Goal: Task Accomplishment & Management: Use online tool/utility

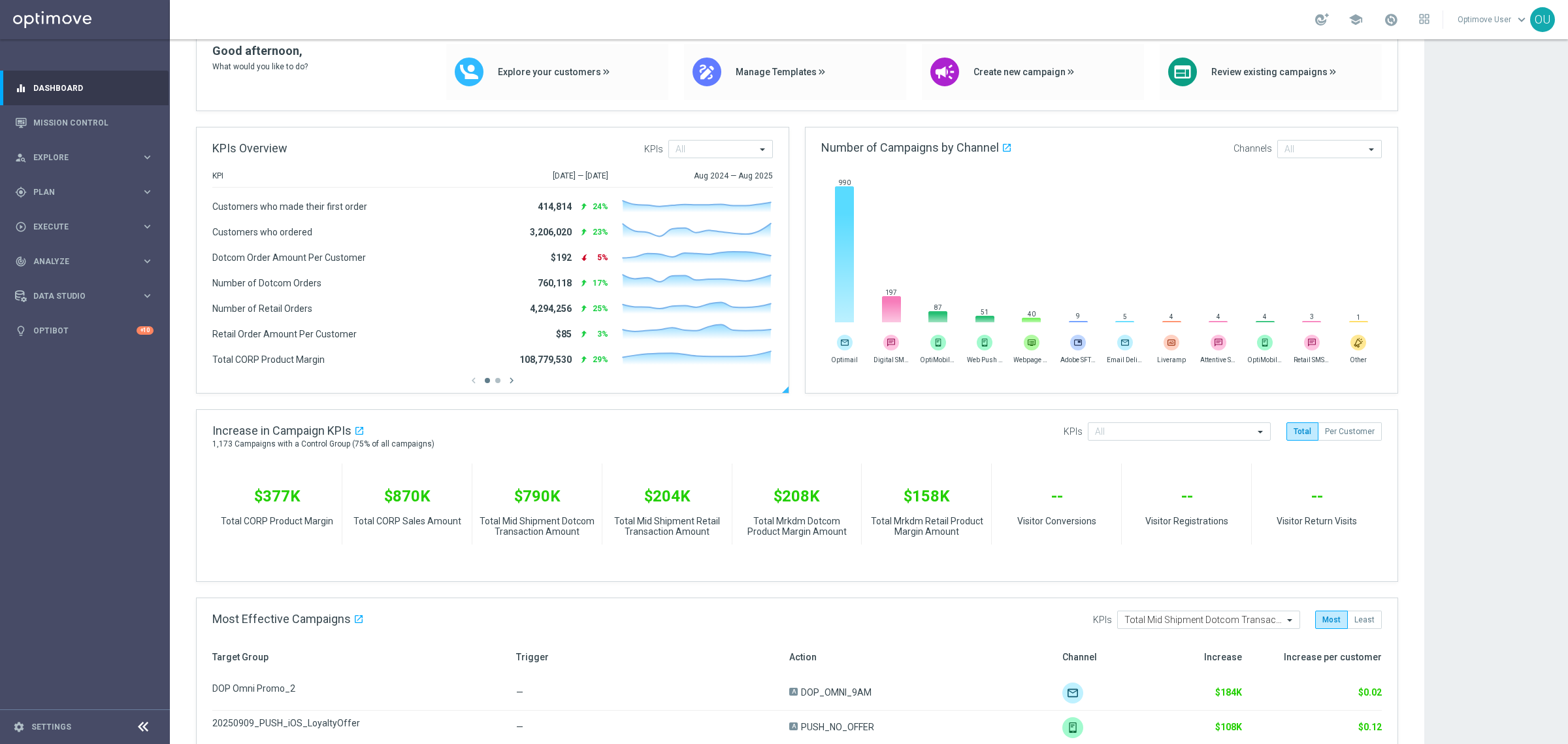
scroll to position [163, 0]
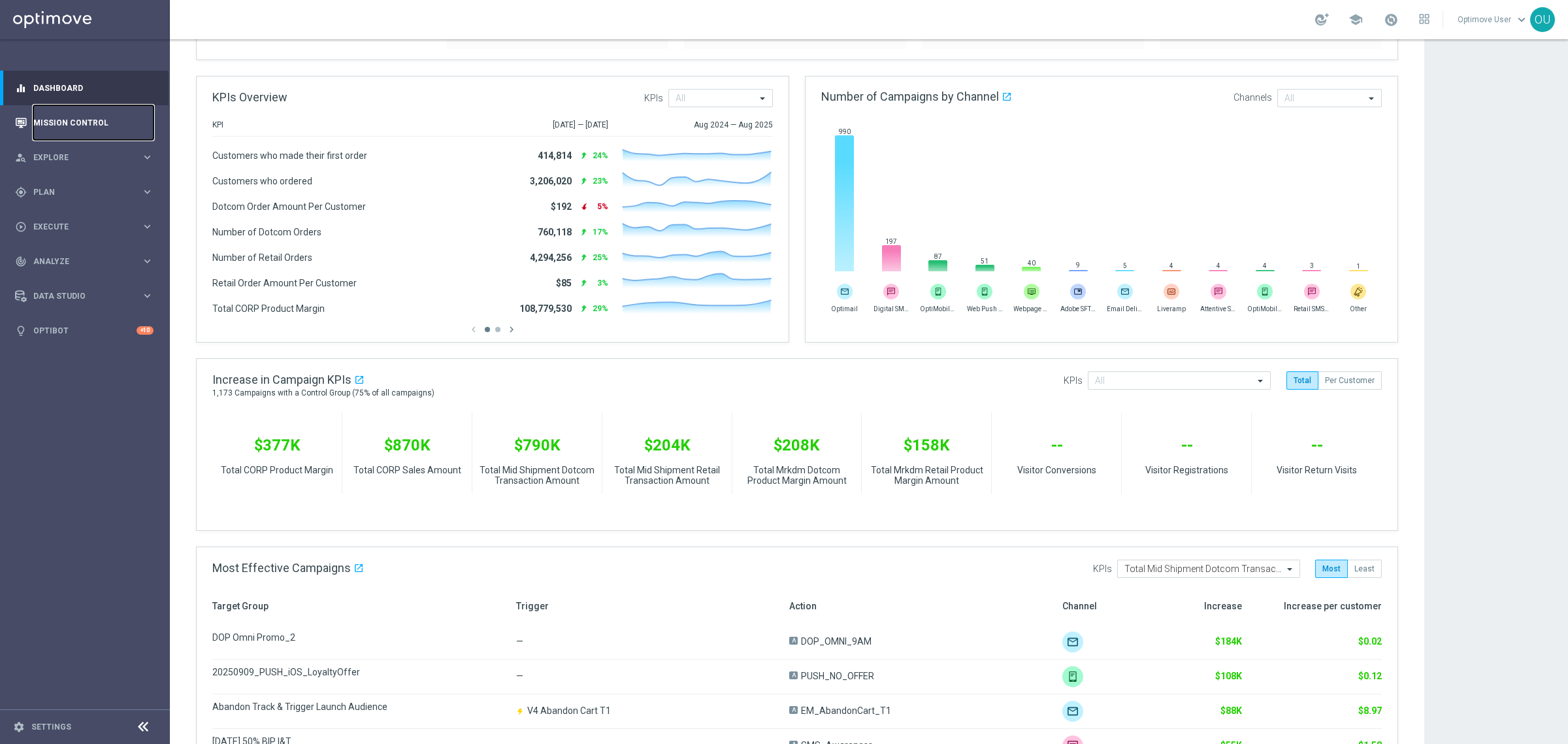
click at [70, 129] on link "Mission Control" at bounding box center [93, 122] width 120 height 35
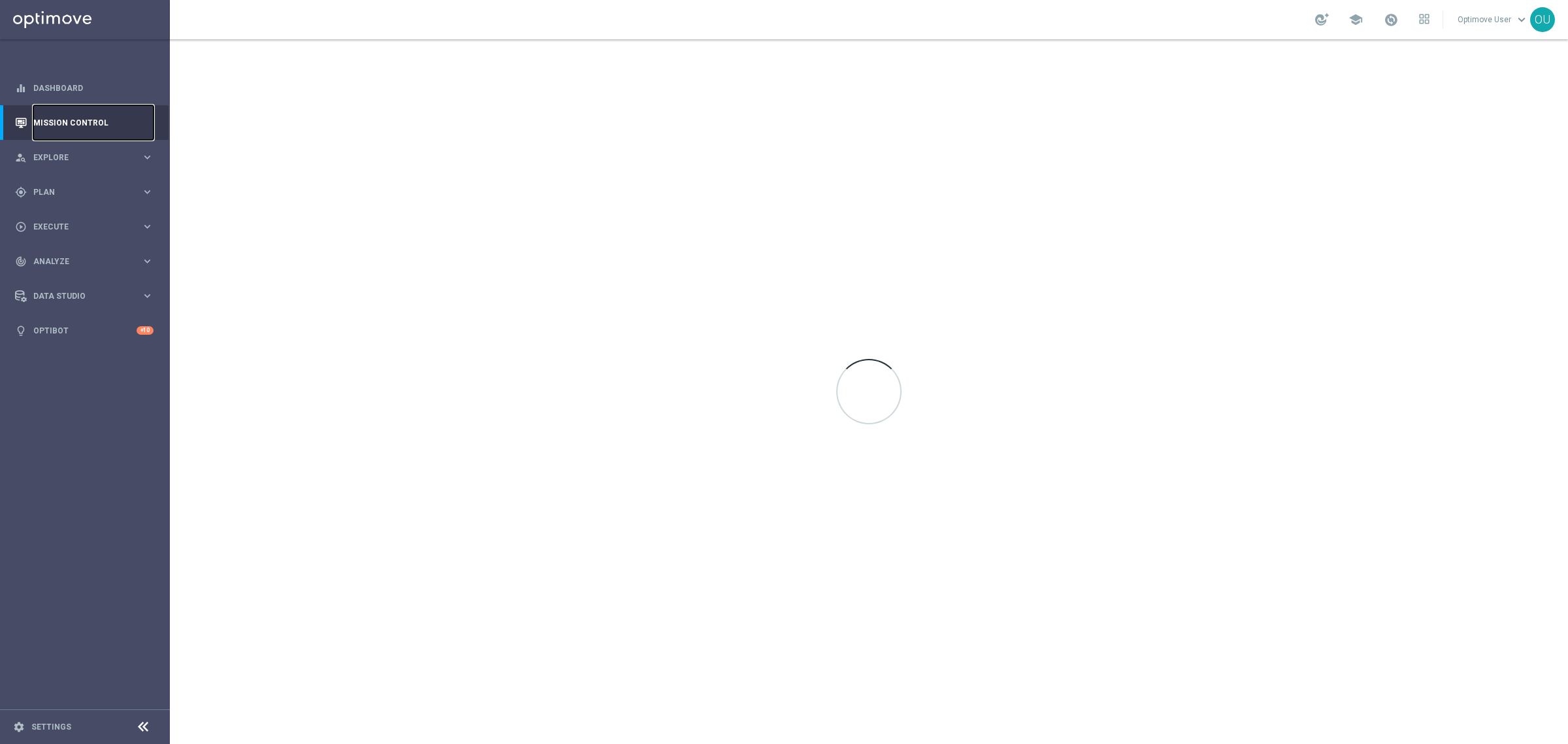
scroll to position [0, 0]
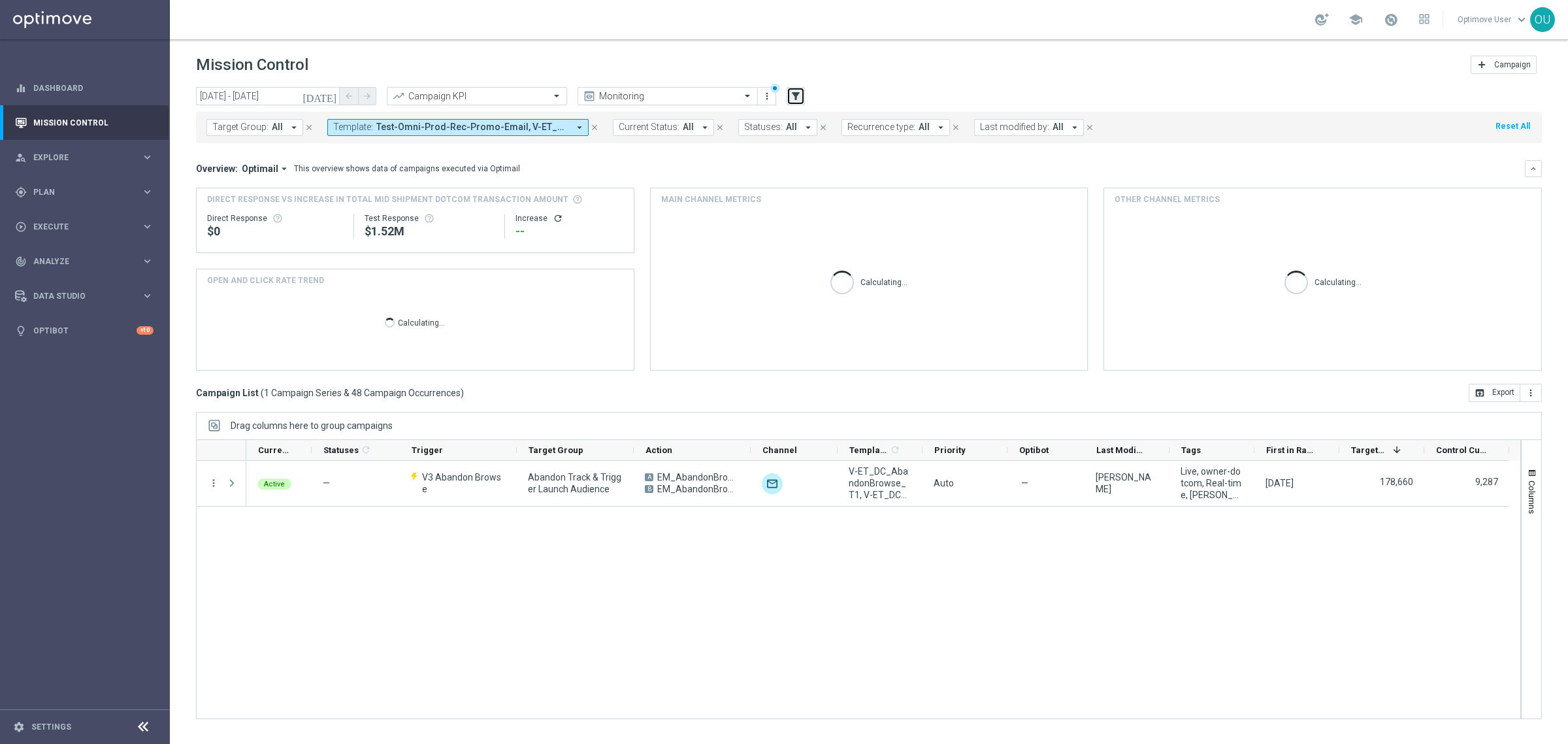
click at [800, 95] on icon "filter_alt" at bounding box center [795, 96] width 12 height 12
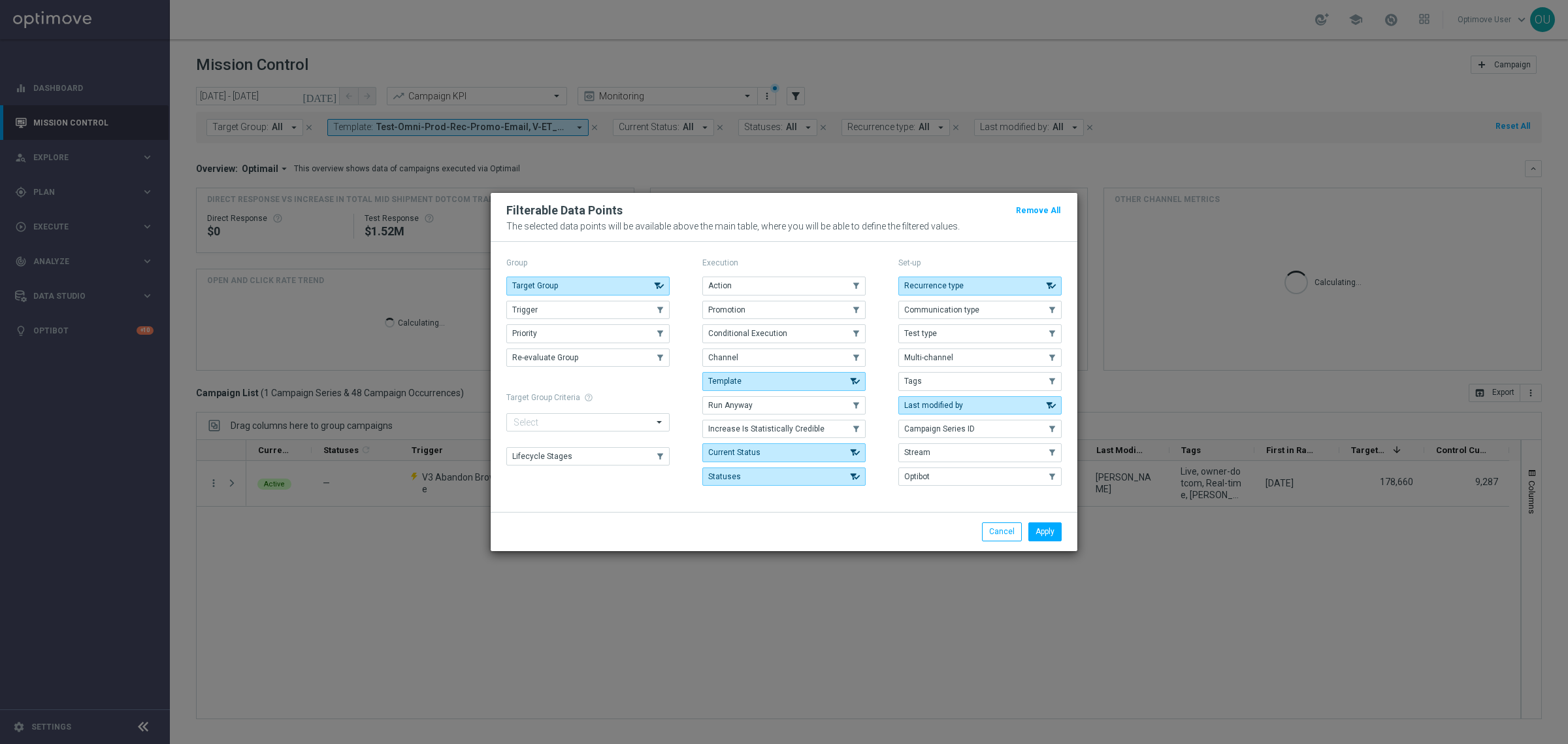
click at [575, 150] on modal-container "Filterable Data Points Remove All The selected data points will be available ab…" at bounding box center [784, 372] width 1568 height 744
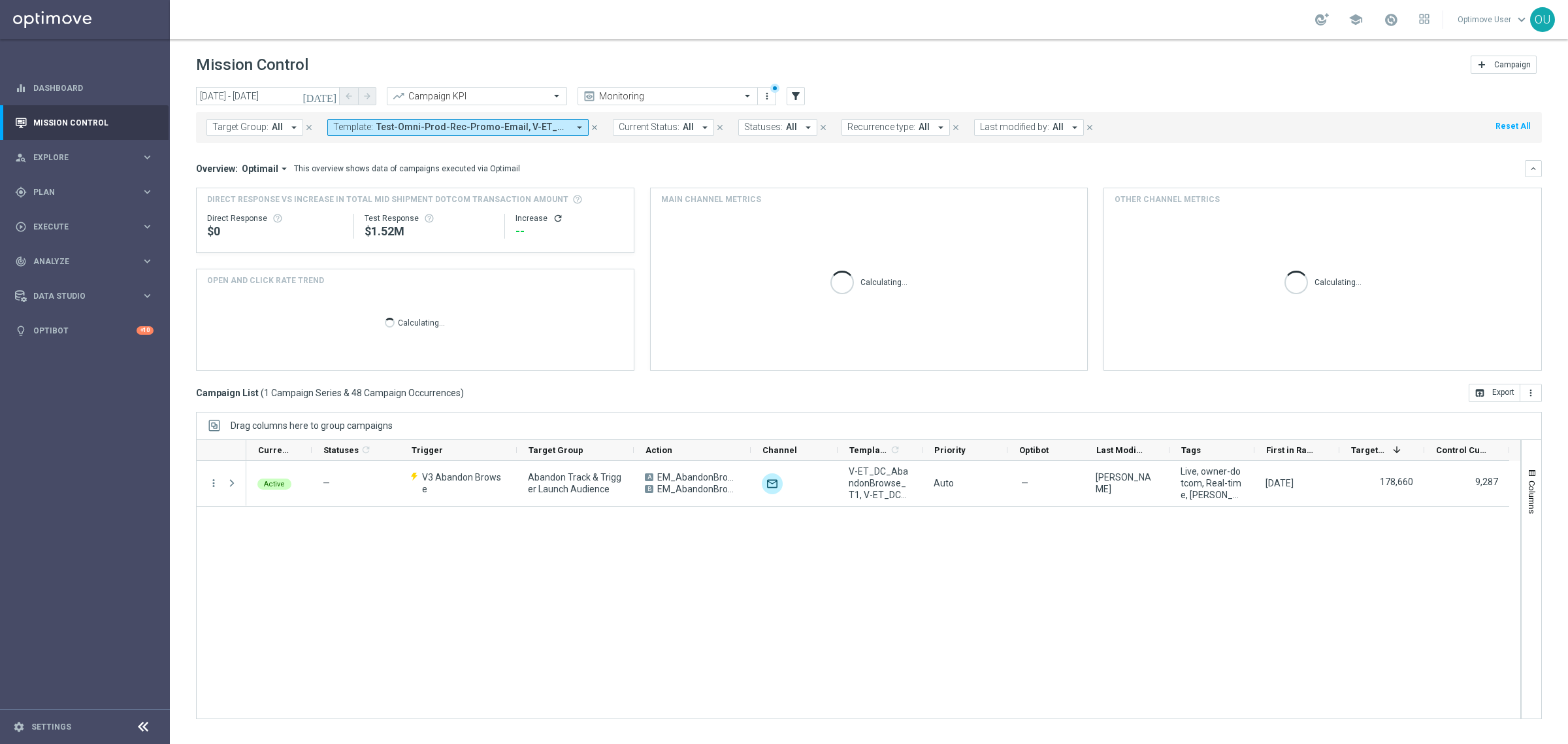
click at [577, 131] on icon "arrow_drop_down" at bounding box center [579, 127] width 12 height 12
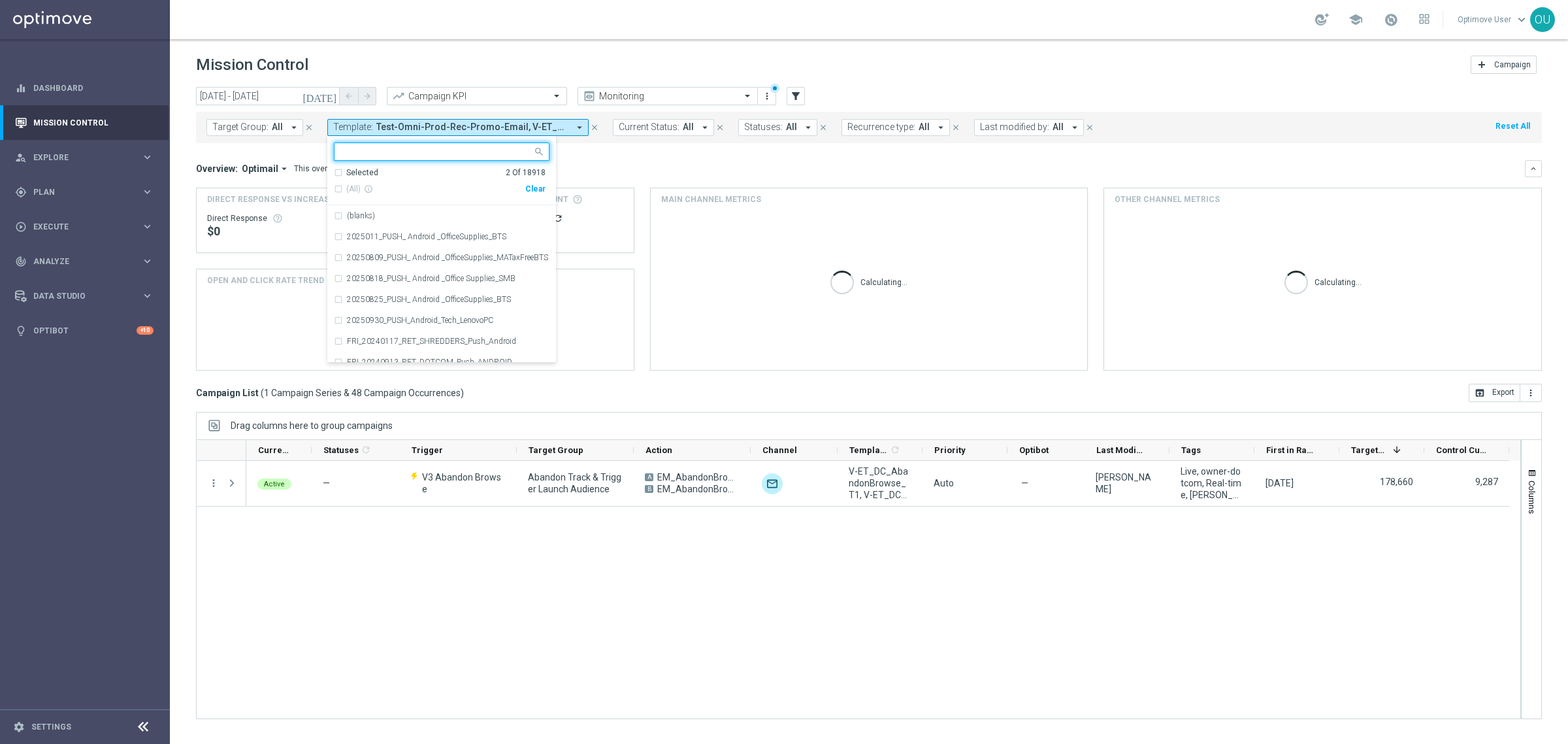
click at [0, 0] on div "Clear" at bounding box center [0, 0] width 0 height 0
click at [843, 76] on div "Mission Control add Campaign" at bounding box center [868, 65] width 1346 height 25
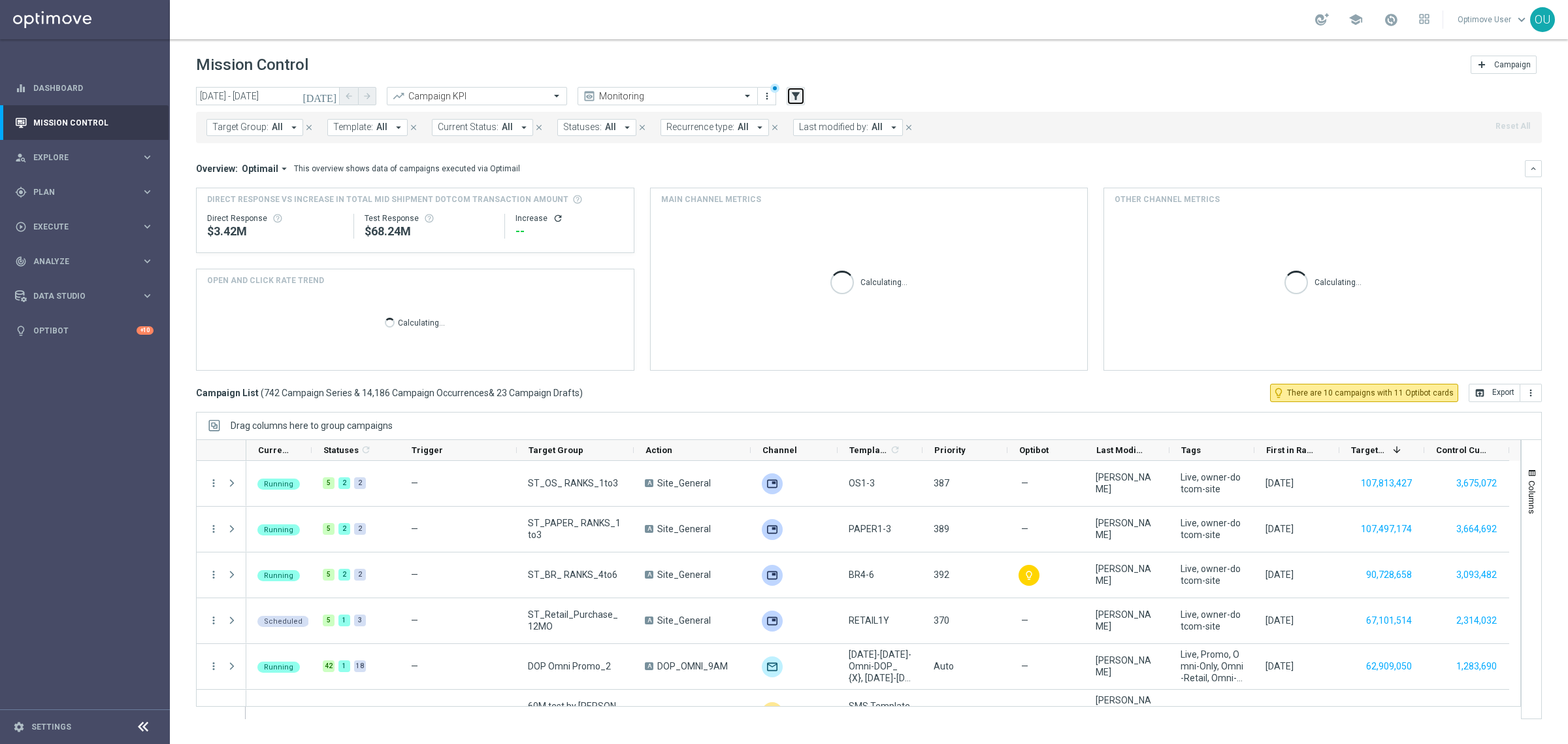
click at [799, 87] on button "filter_alt" at bounding box center [796, 96] width 18 height 18
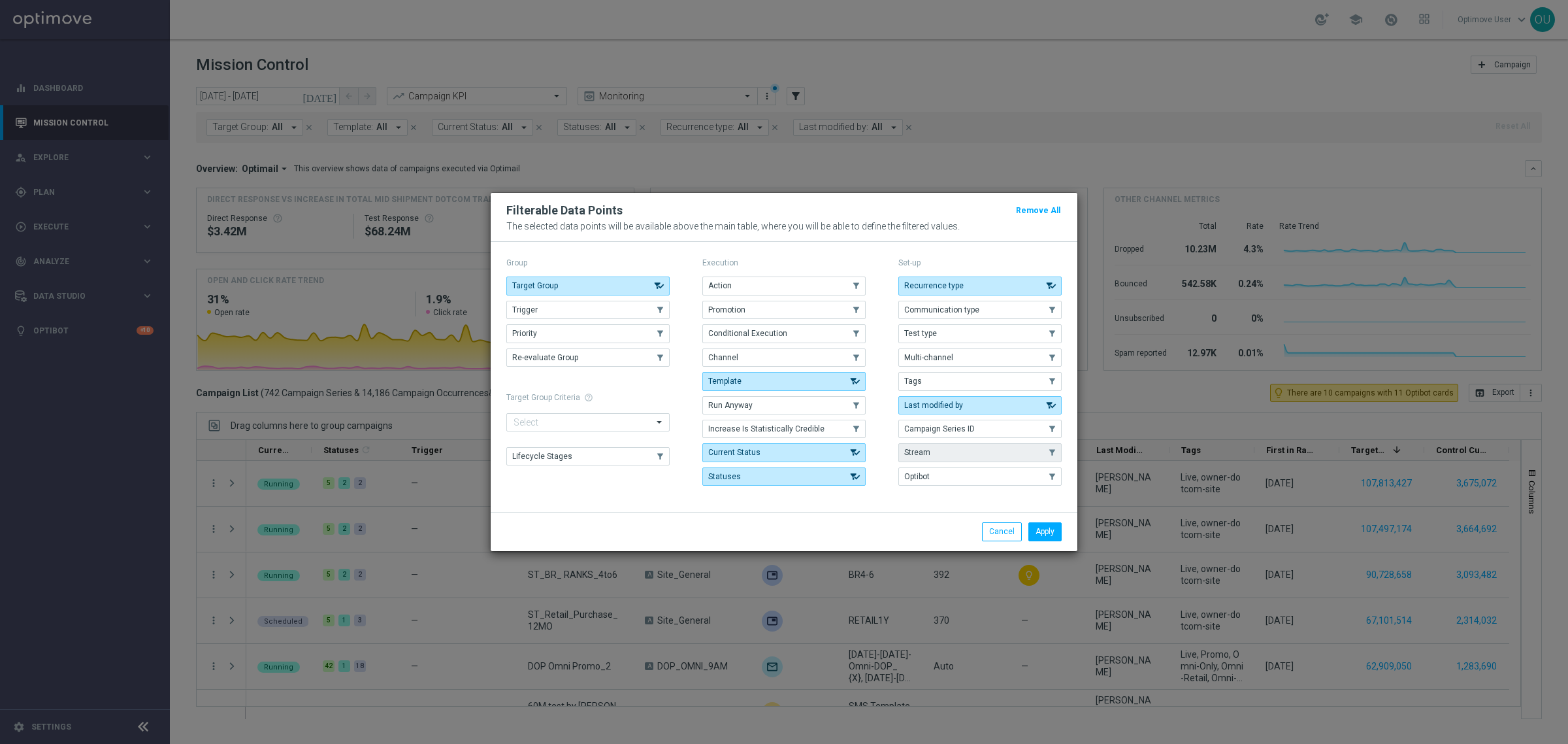
click at [992, 449] on button "Stream" at bounding box center [980, 452] width 163 height 18
click at [1047, 531] on button "Apply" at bounding box center [1045, 531] width 33 height 18
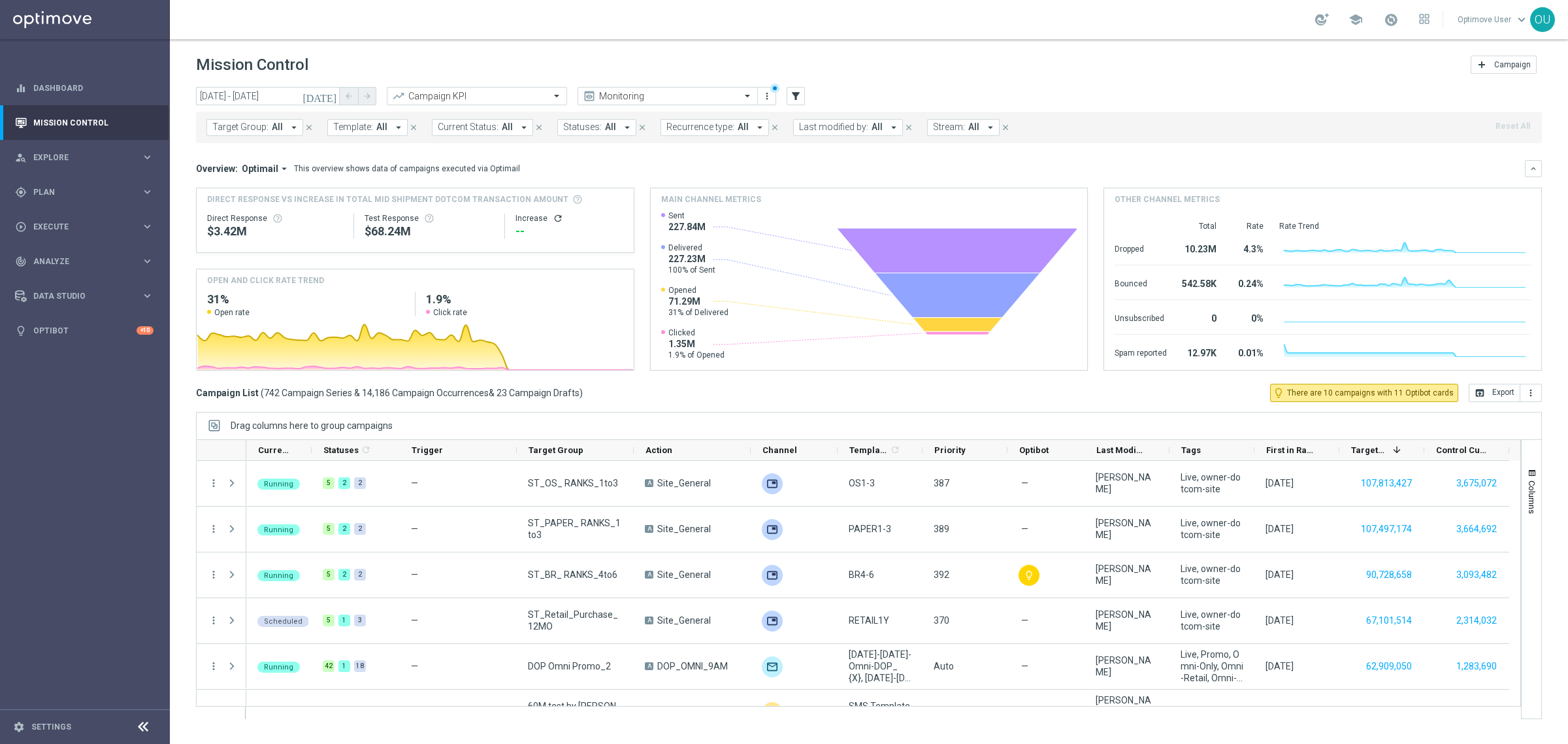
click at [974, 126] on button "Stream: All arrow_drop_down" at bounding box center [963, 127] width 73 height 17
type input "8"
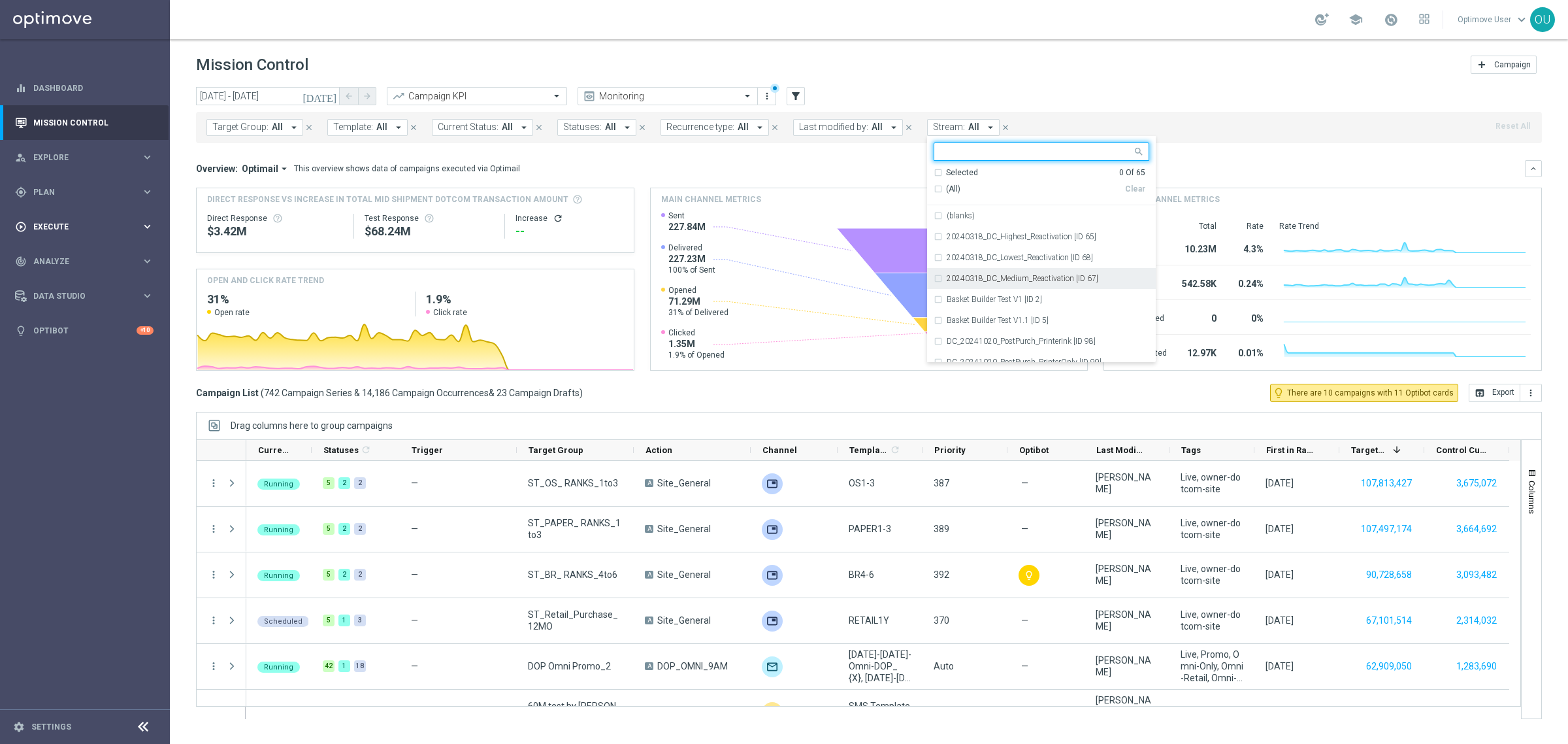
click at [48, 223] on span "Execute" at bounding box center [87, 226] width 108 height 8
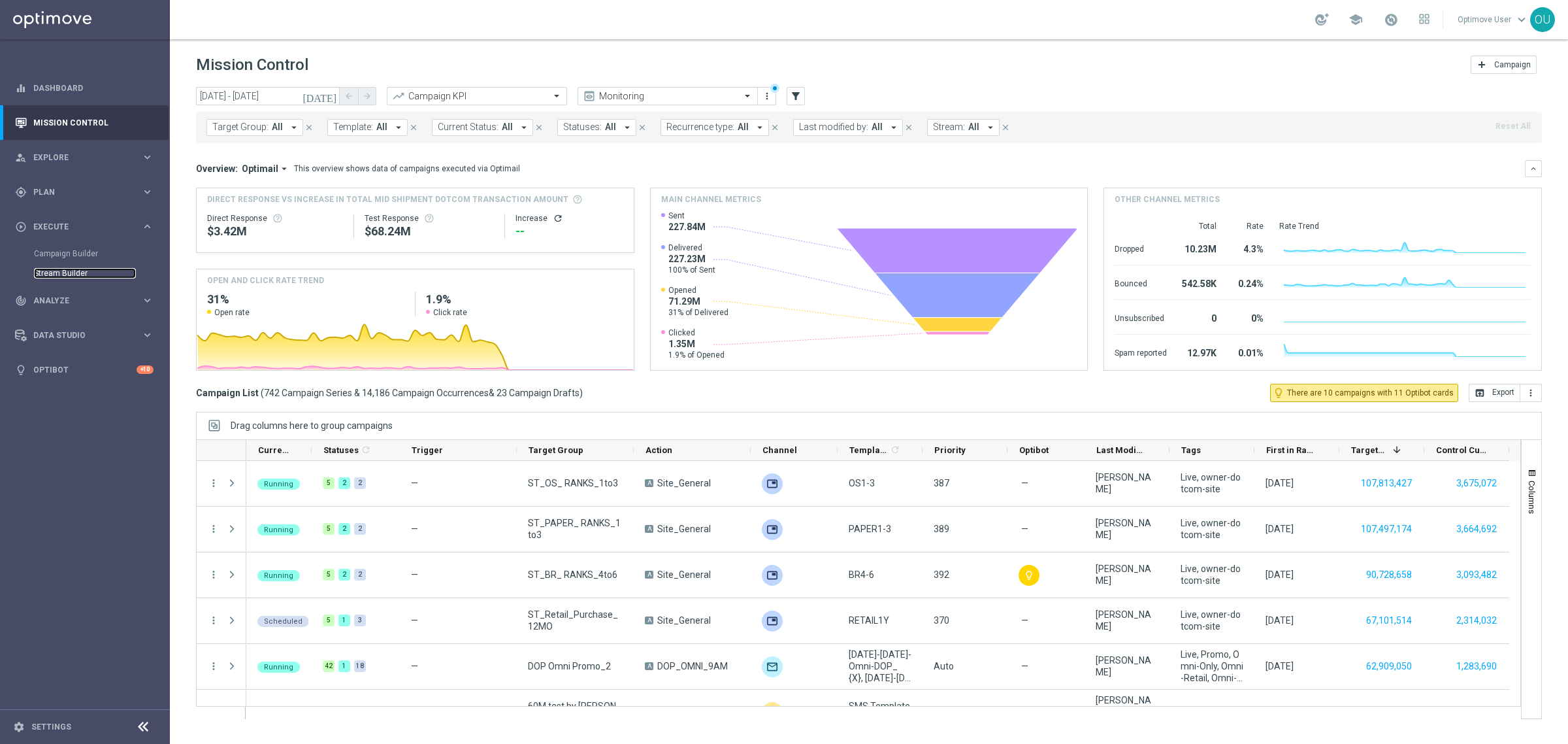
click at [69, 269] on link "Stream Builder" at bounding box center [85, 273] width 102 height 11
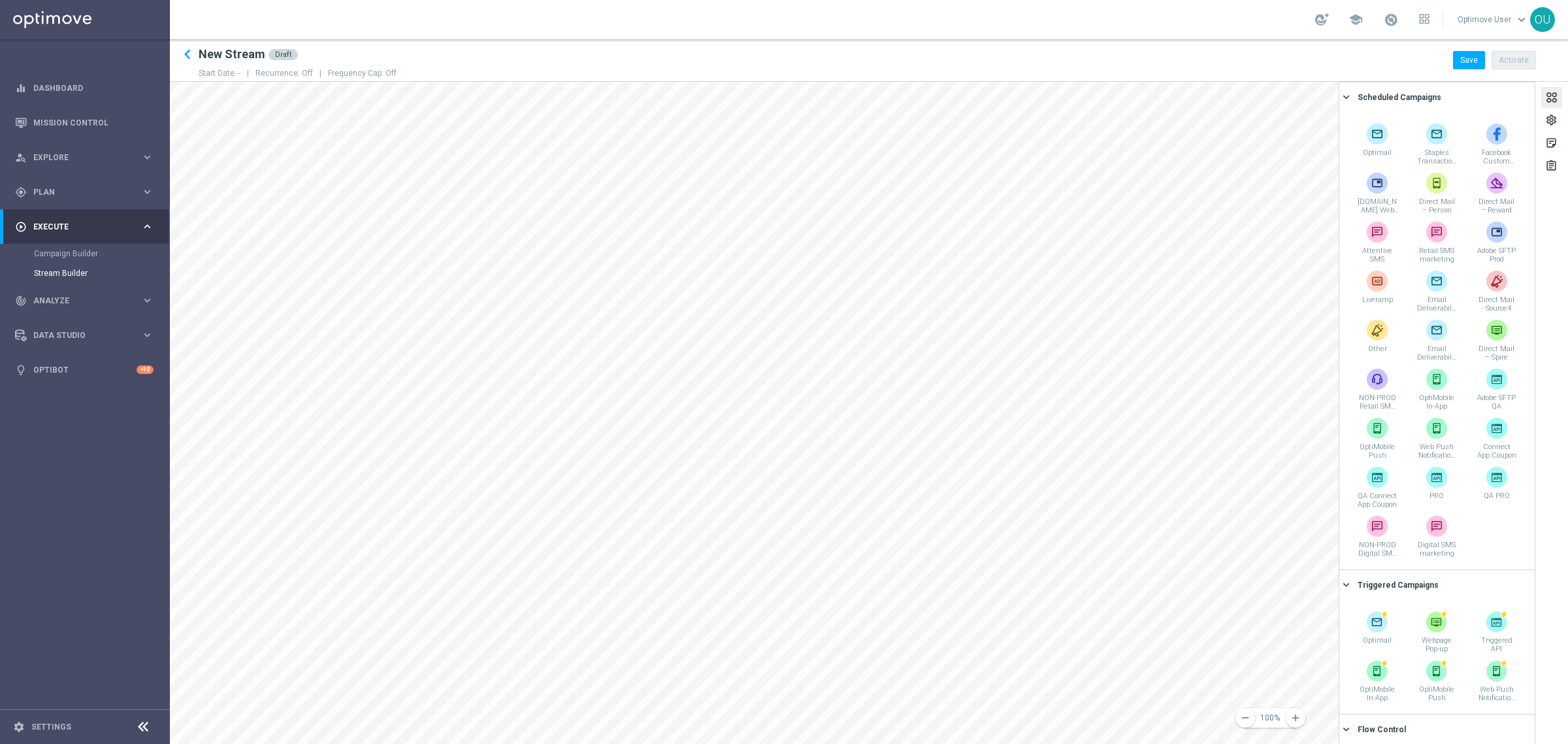
click at [242, 50] on h2 "New Stream" at bounding box center [232, 54] width 66 height 16
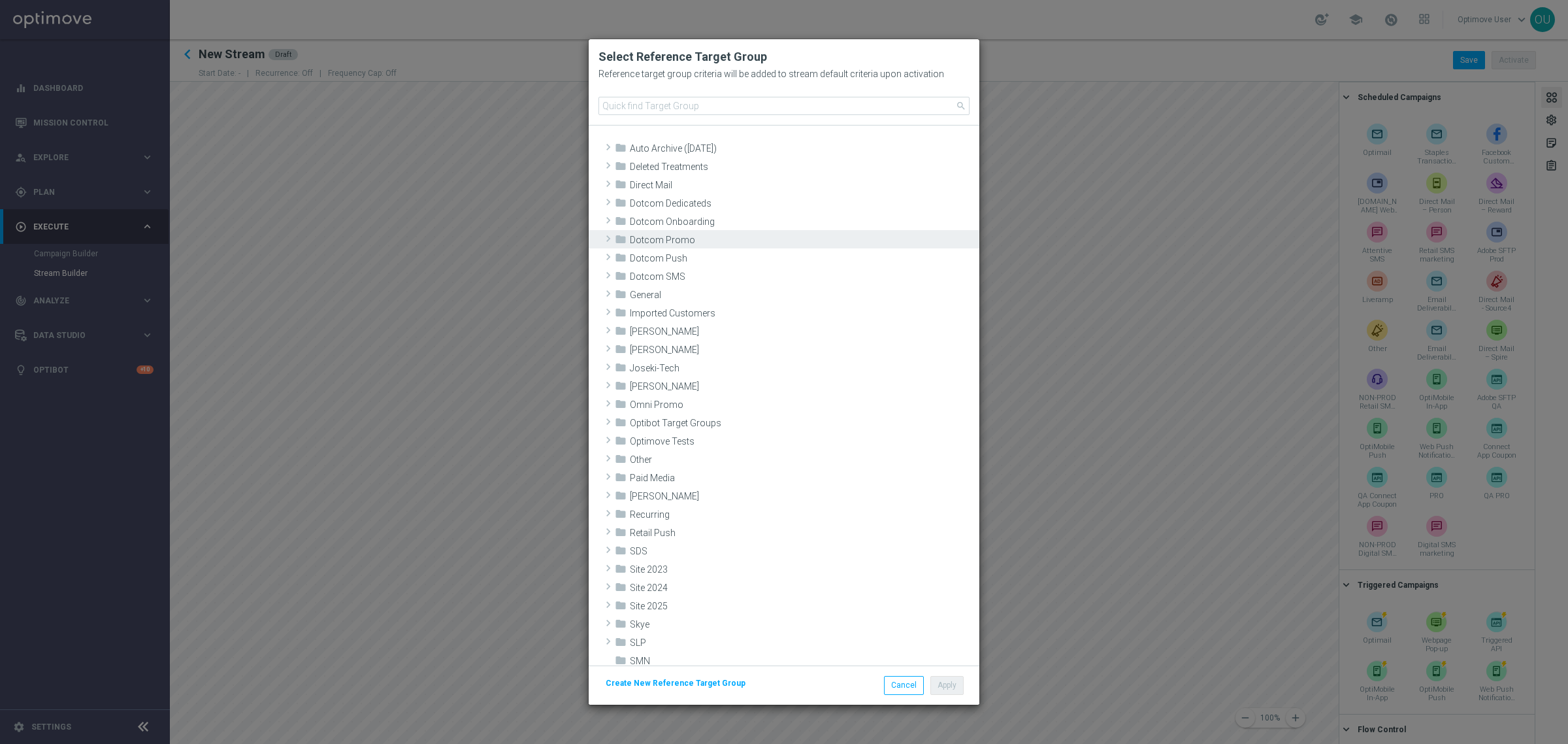
click at [610, 240] on span at bounding box center [608, 239] width 13 height 16
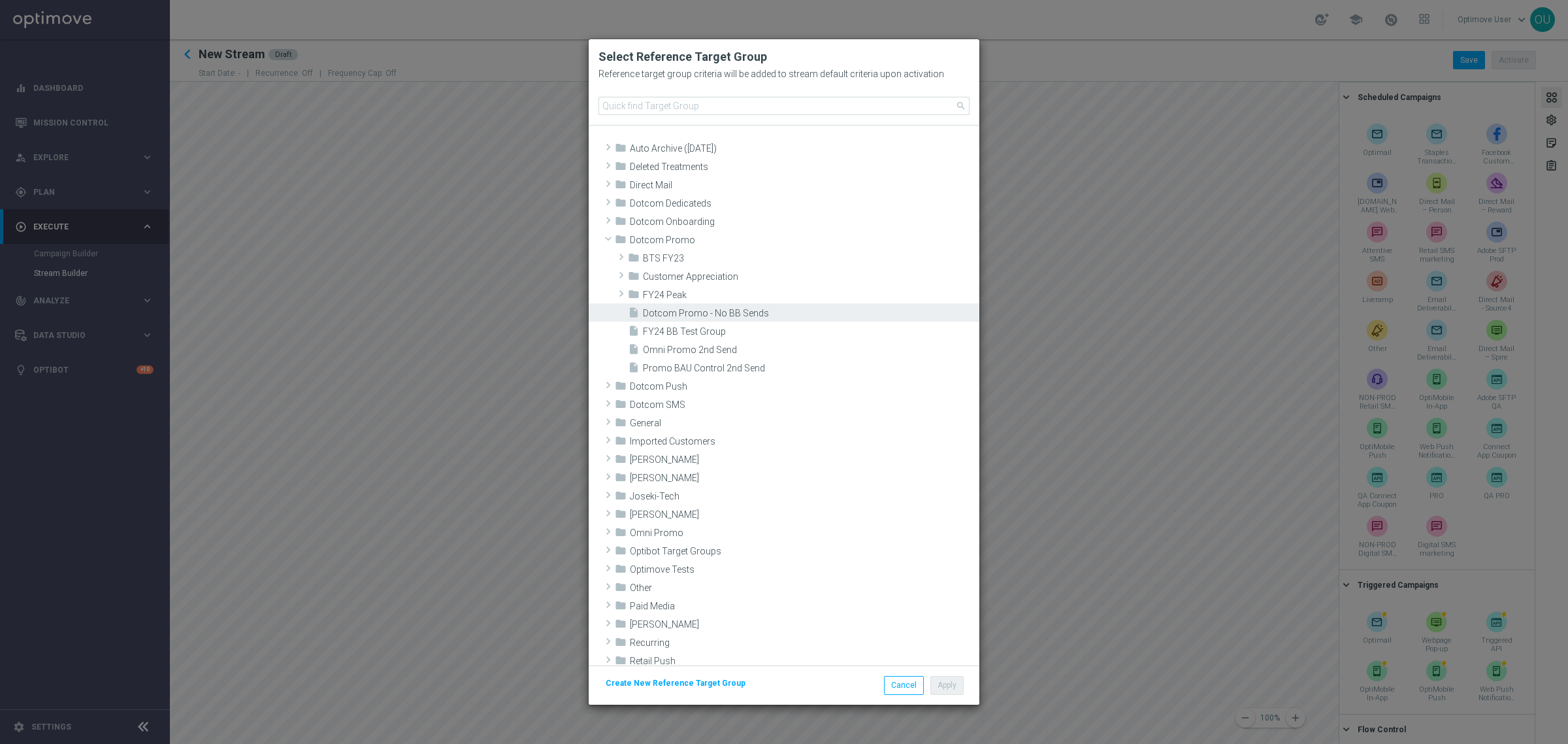
click at [688, 308] on span "Dotcom Promo - No BB Sends" at bounding box center [809, 314] width 333 height 11
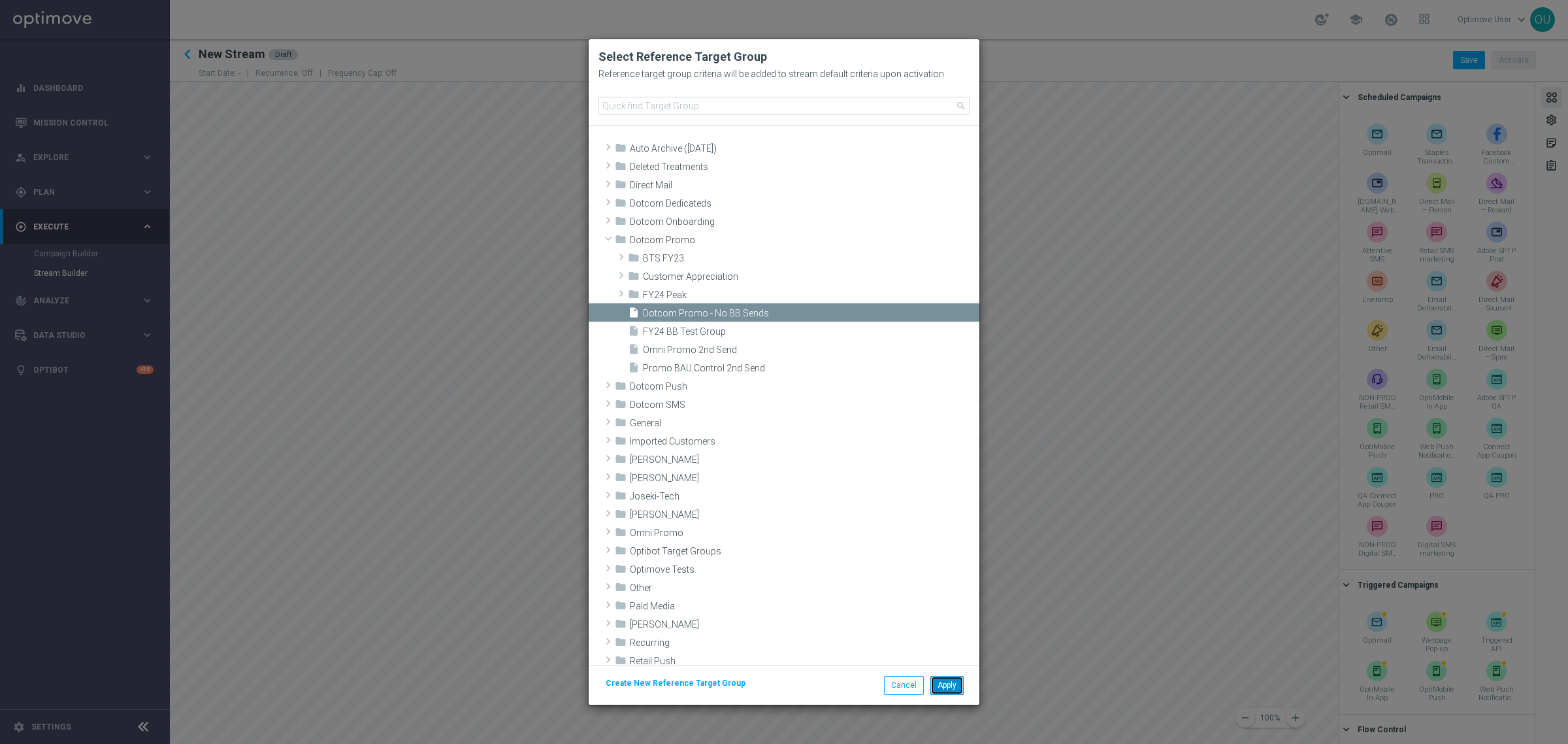
click at [948, 683] on button "Apply" at bounding box center [946, 685] width 33 height 18
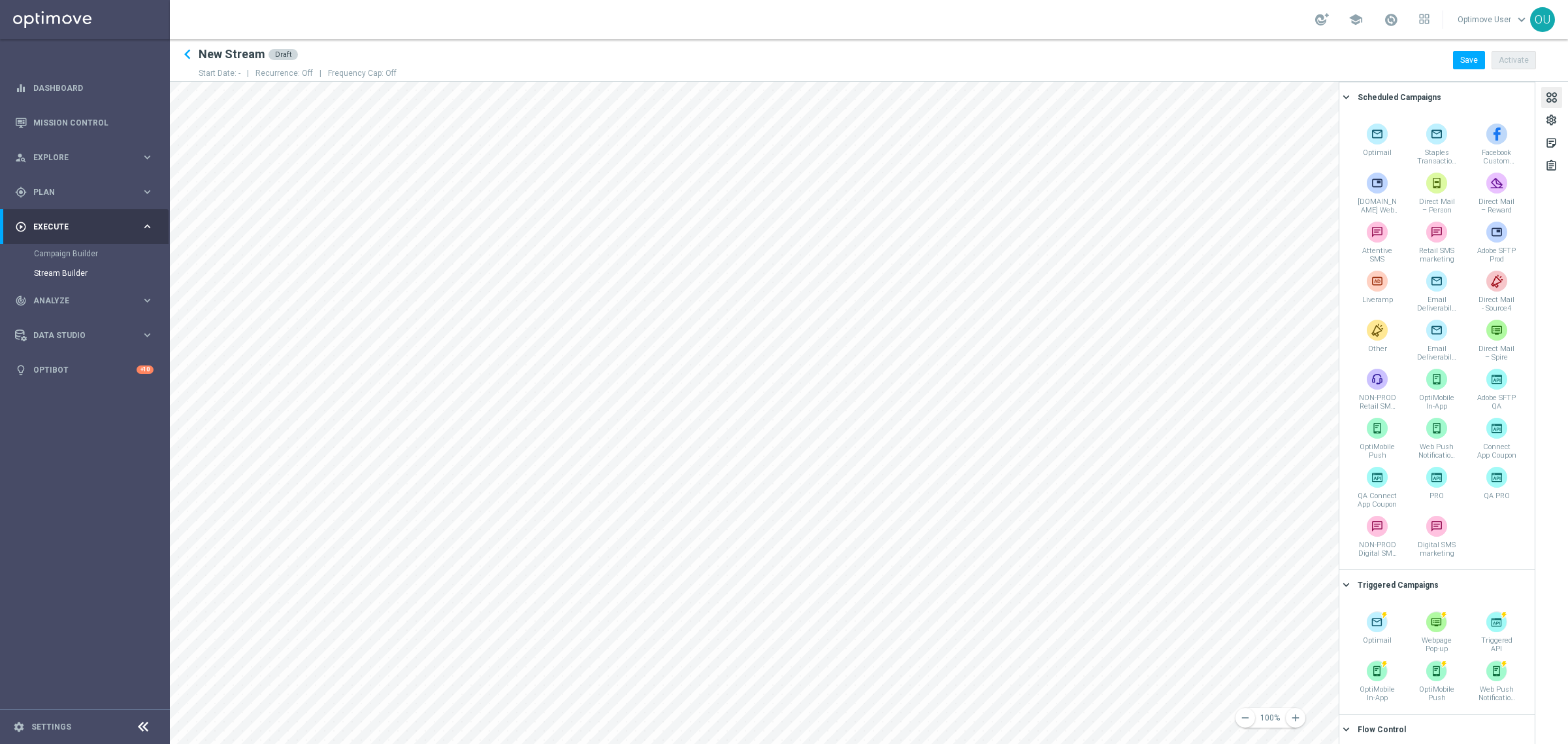
click at [237, 54] on h2 "New Stream" at bounding box center [232, 54] width 66 height 16
drag, startPoint x: 205, startPoint y: 54, endPoint x: 258, endPoint y: 56, distance: 53.0
click at [258, 56] on h2 "New Stream" at bounding box center [232, 54] width 66 height 16
click at [187, 57] on icon "keyboard_arrow_left" at bounding box center [188, 54] width 20 height 20
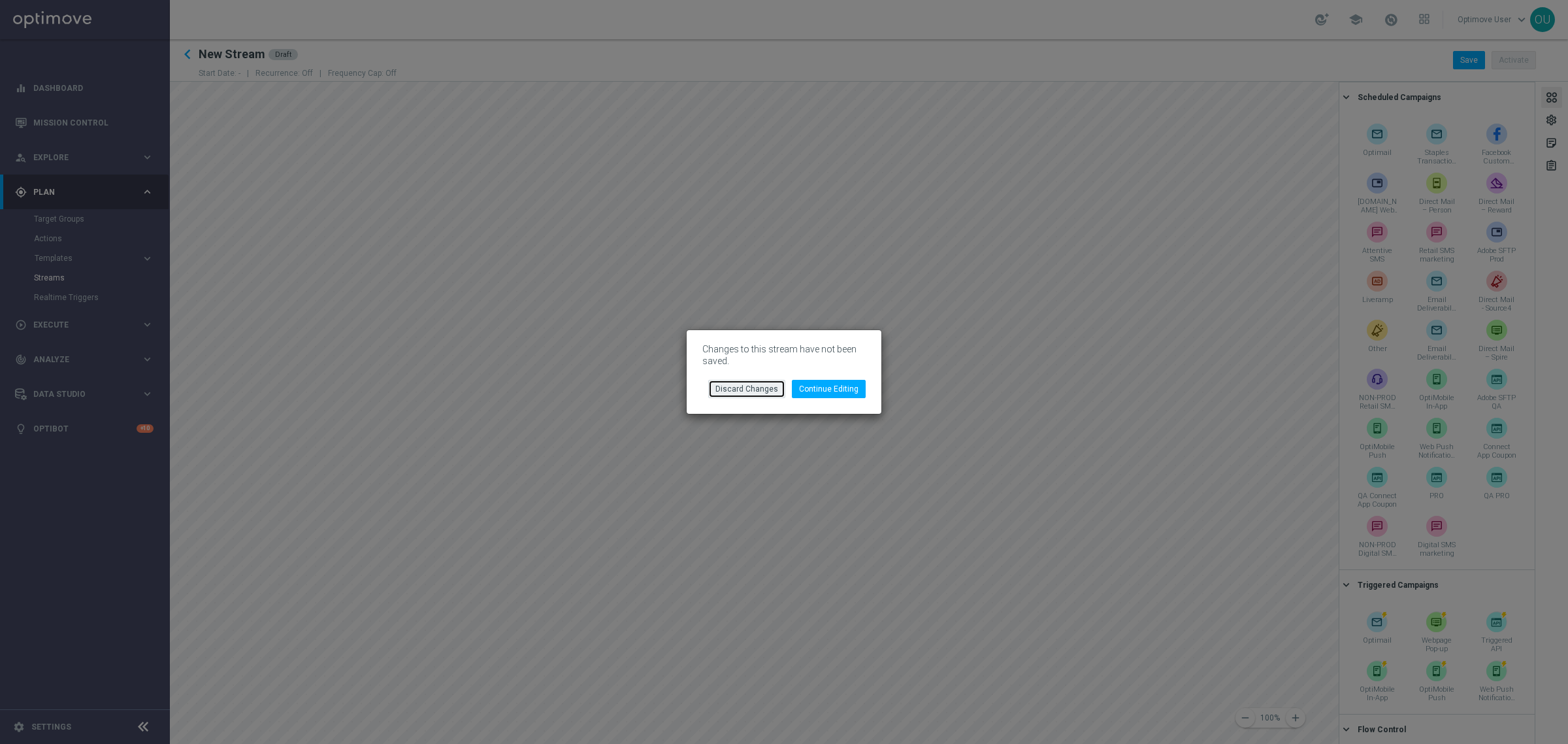
click at [756, 384] on button "Discard Changes" at bounding box center [747, 389] width 77 height 18
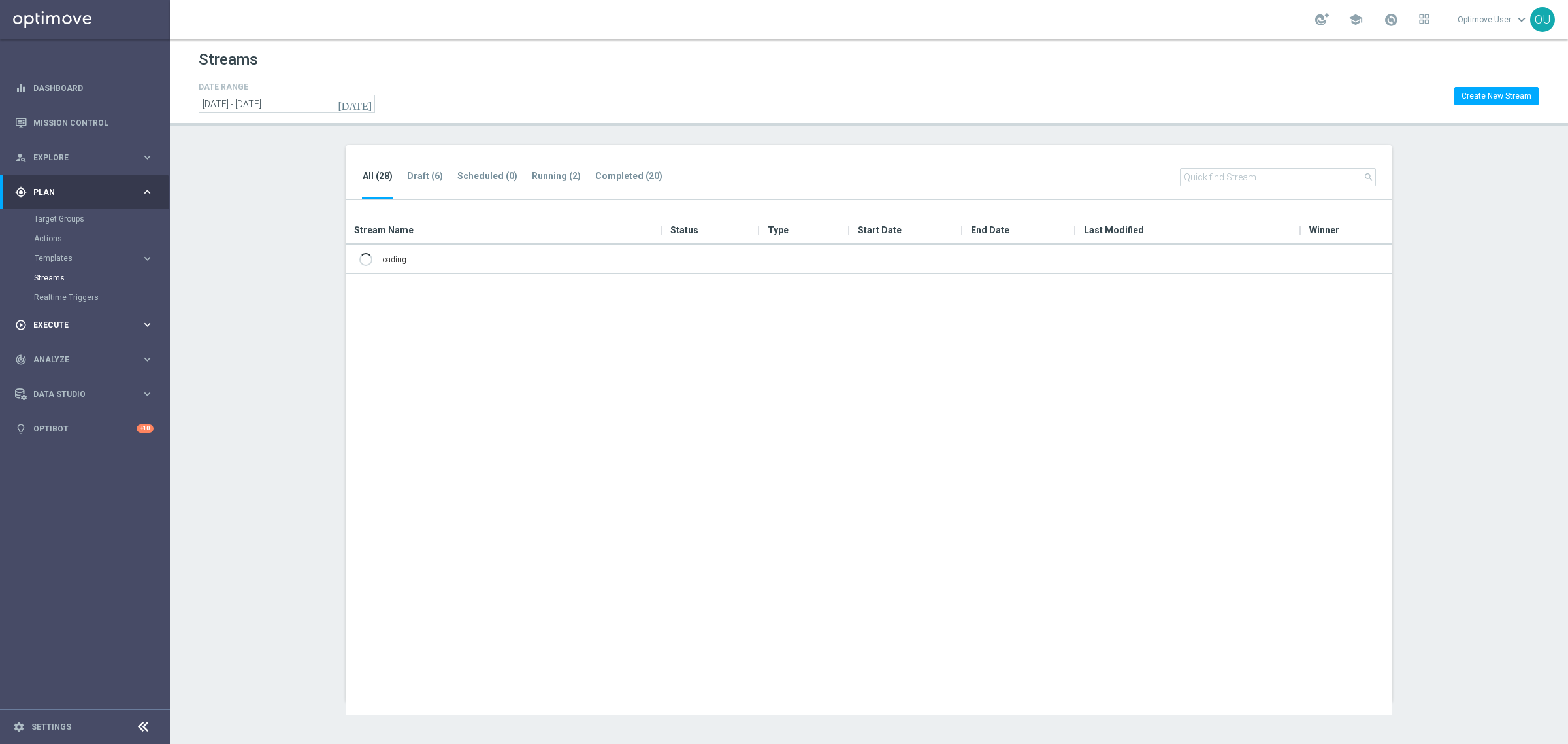
click at [54, 321] on span "Execute" at bounding box center [87, 324] width 108 height 8
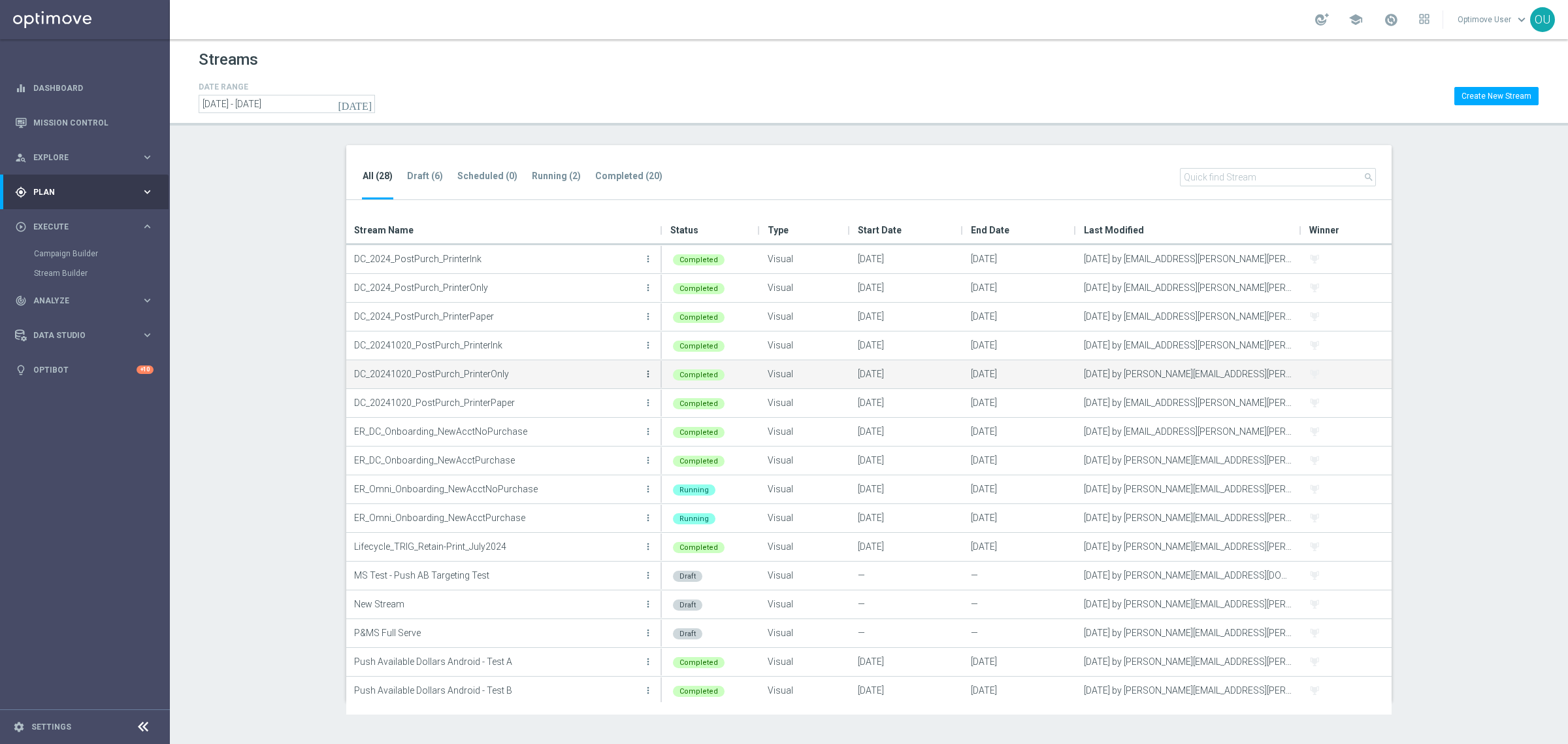
click at [649, 374] on icon "more_vert" at bounding box center [648, 374] width 11 height 11
click at [259, 527] on section "All (28) Draft (6) Scheduled (0) Running (2) Completed (20) search Drag here to…" at bounding box center [868, 423] width 1398 height 556
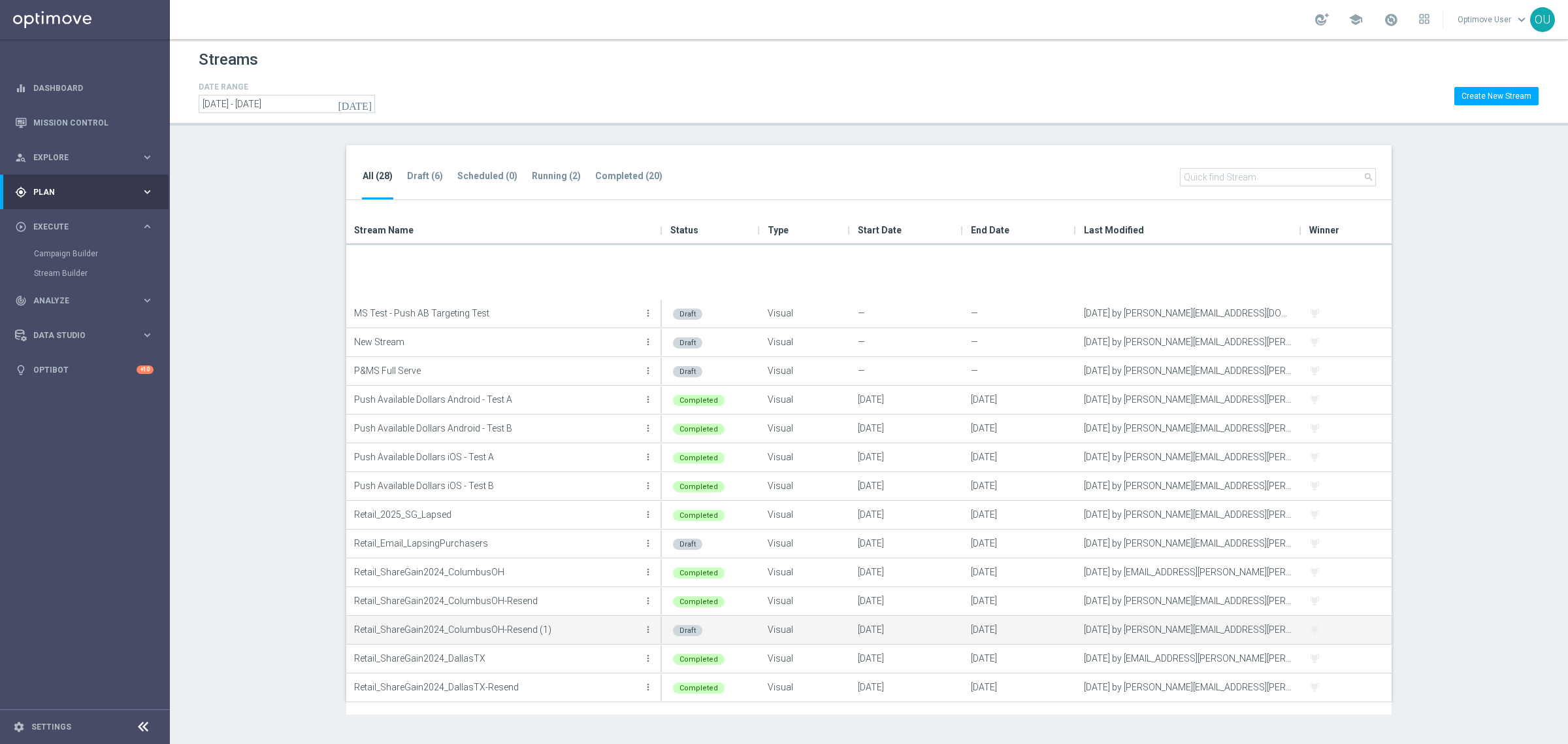
scroll to position [184, 0]
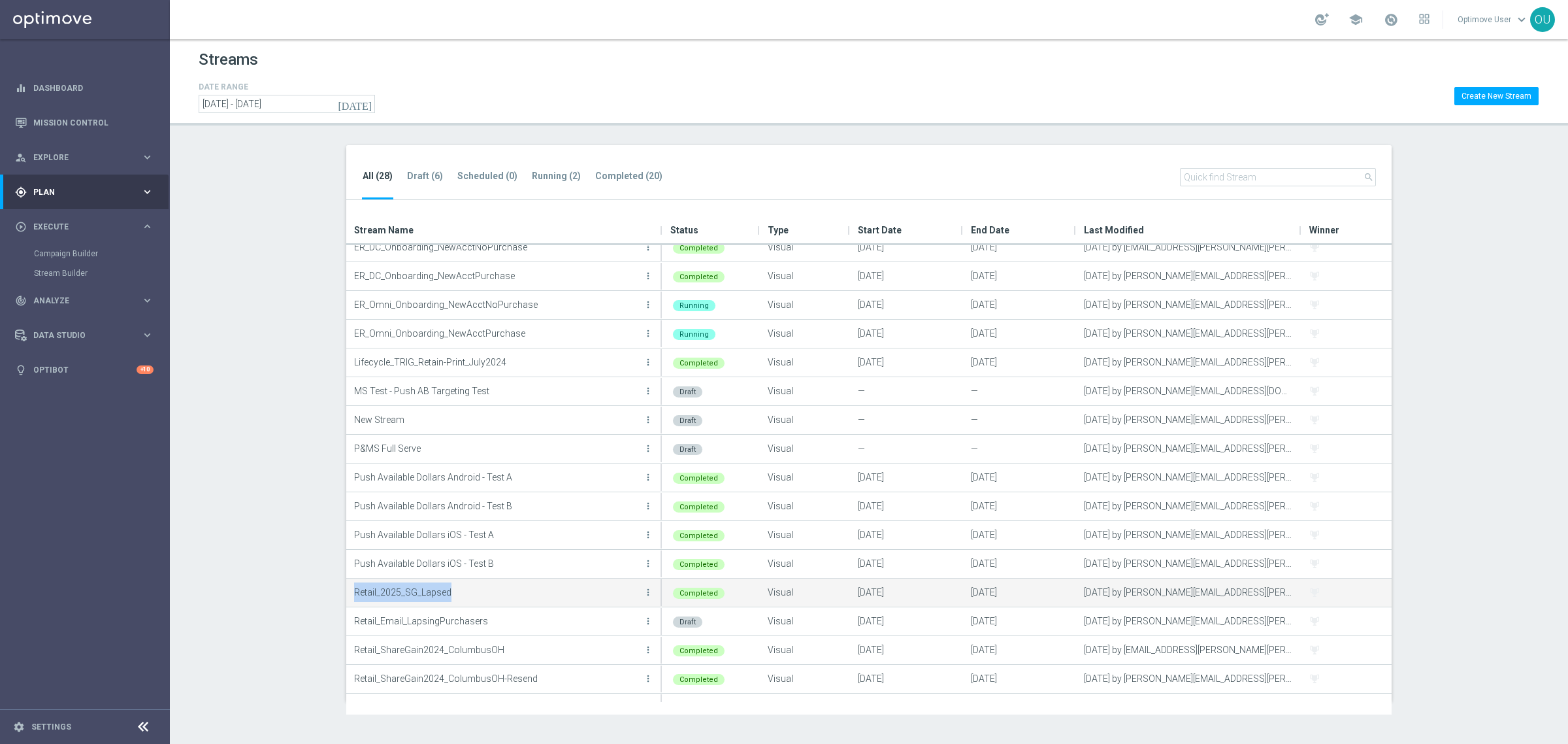
drag, startPoint x: 353, startPoint y: 595, endPoint x: 451, endPoint y: 589, distance: 98.2
click at [451, 589] on p "Retail_2025_SG_Lapsed" at bounding box center [497, 592] width 286 height 20
copy p "Retail_2025_SG_Lapsed"
click at [49, 188] on span "Plan" at bounding box center [87, 191] width 108 height 8
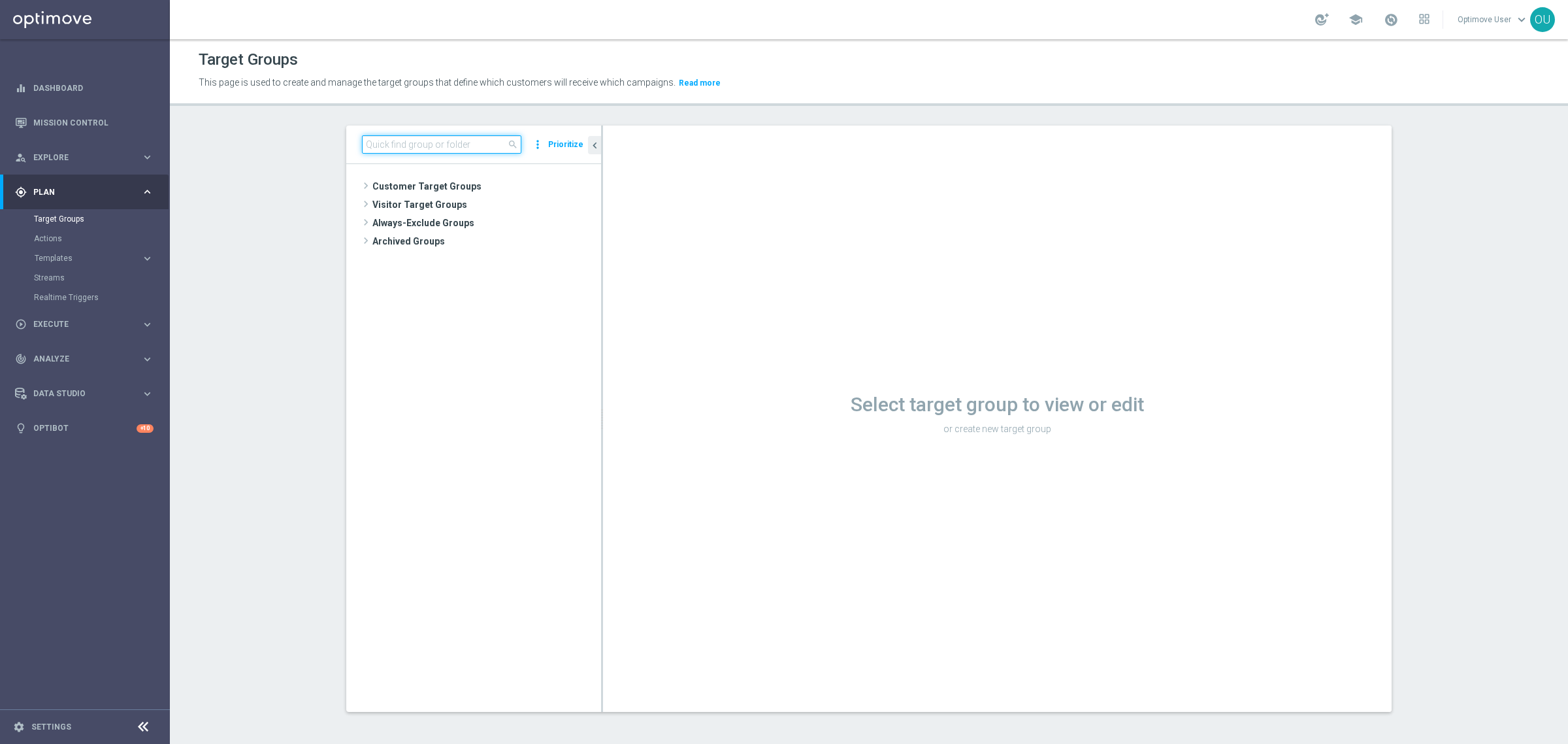
click at [469, 145] on input at bounding box center [441, 144] width 160 height 18
paste input "Retail_2025_SG_Lapsed"
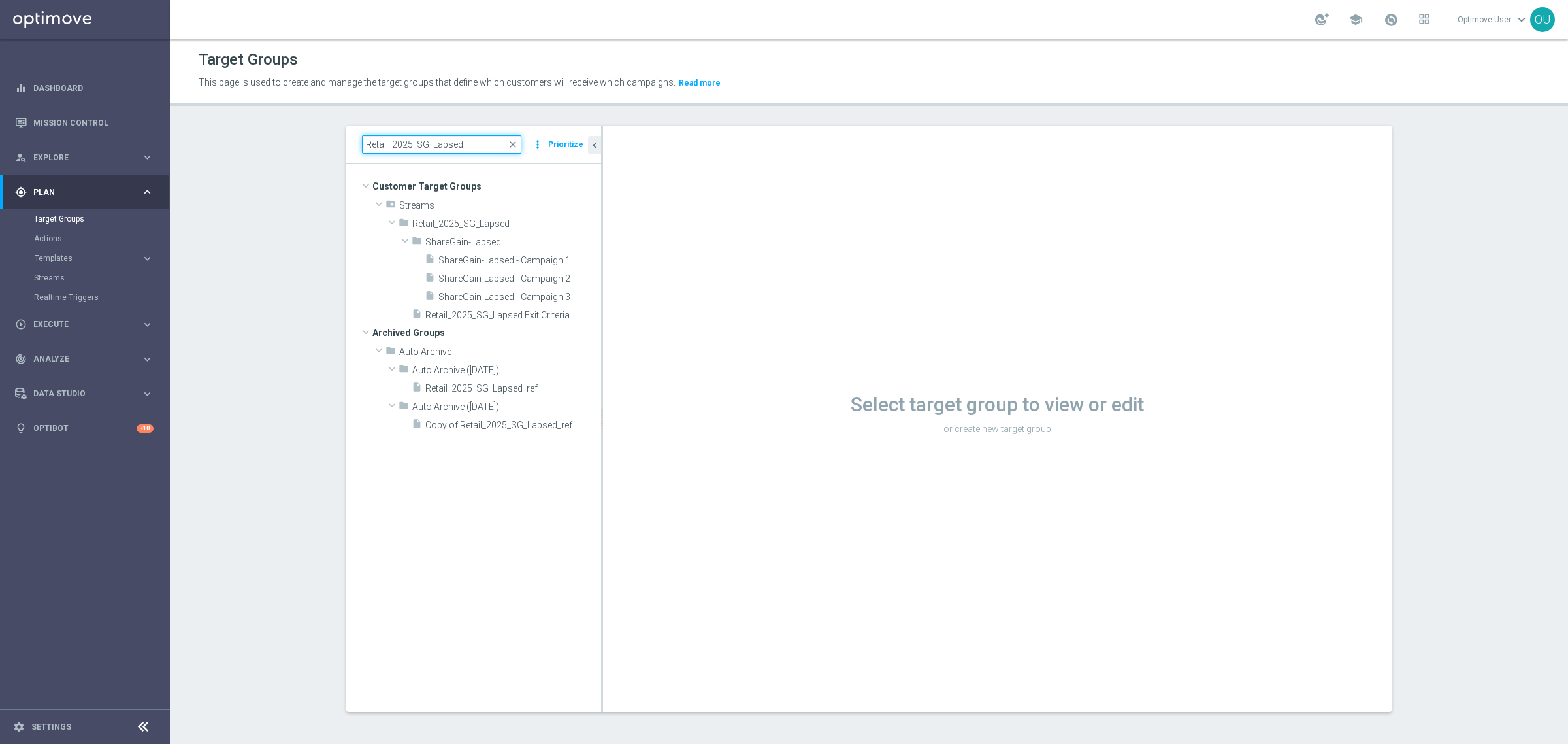
type input "Retail_2025_SG_Lapsed"
